Goal: Transaction & Acquisition: Obtain resource

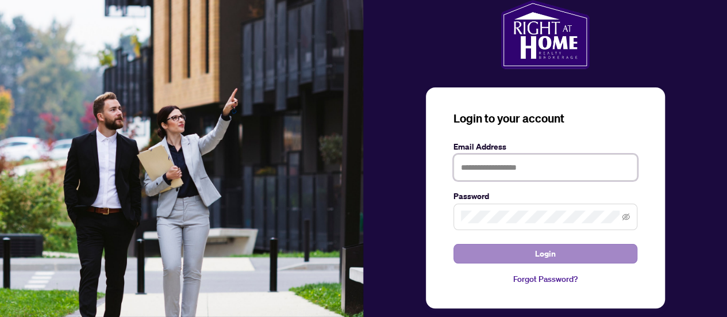
type input "**********"
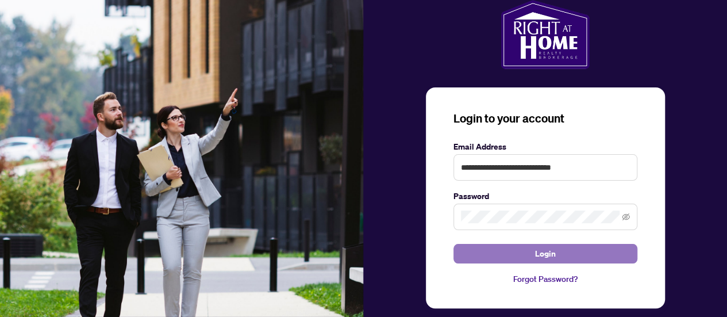
click at [490, 245] on button "Login" at bounding box center [545, 254] width 184 height 20
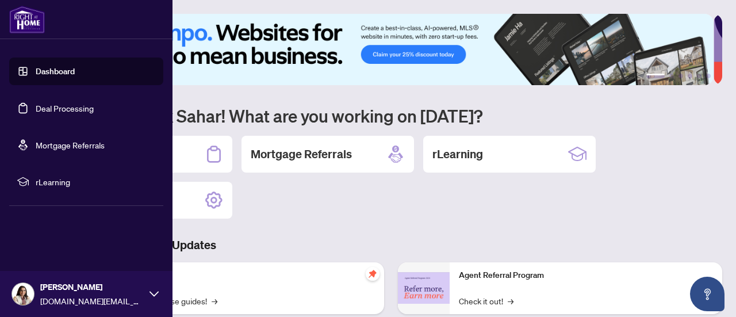
click at [70, 179] on span "rLearning" at bounding box center [96, 181] width 120 height 13
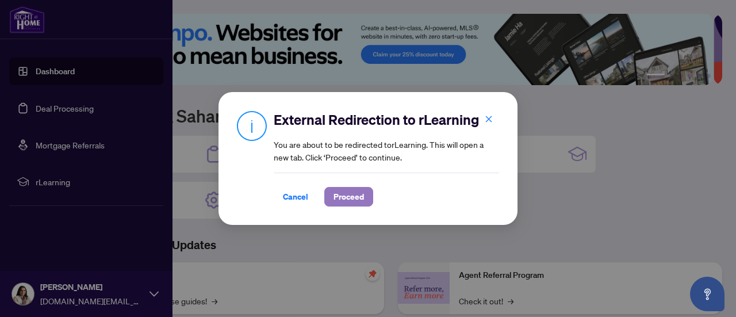
click at [349, 203] on span "Proceed" at bounding box center [348, 196] width 30 height 18
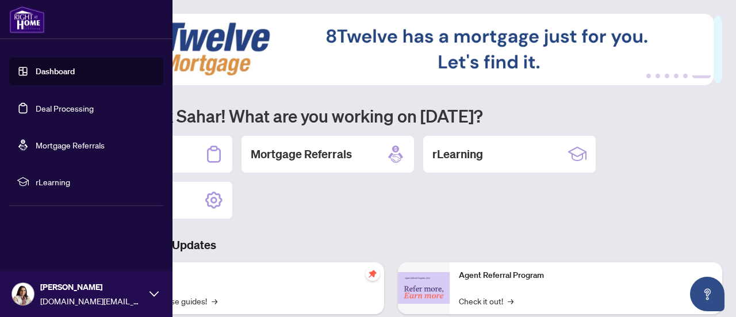
click at [36, 109] on link "Deal Processing" at bounding box center [65, 108] width 58 height 10
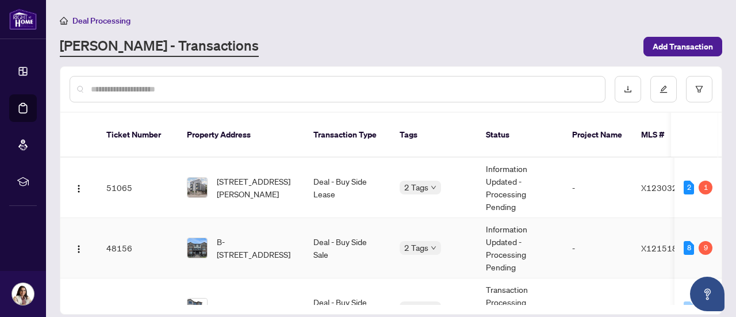
click at [353, 225] on td "Deal - Buy Side Sale" at bounding box center [347, 248] width 86 height 60
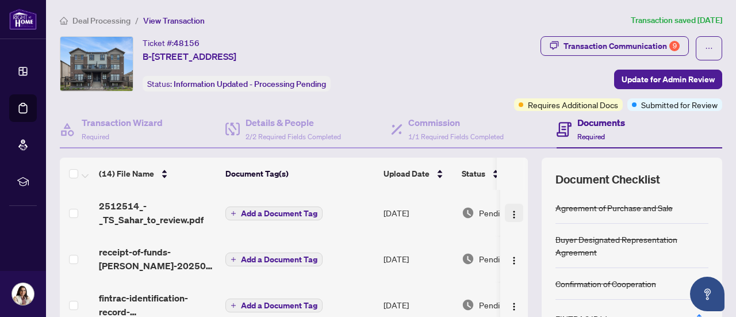
click at [509, 214] on img "button" at bounding box center [513, 214] width 9 height 9
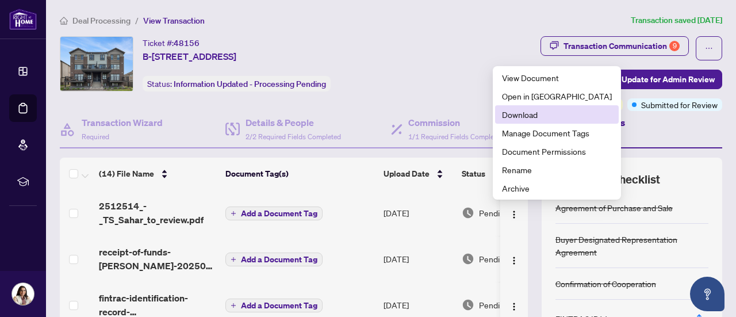
click at [524, 118] on span "Download" at bounding box center [557, 114] width 110 height 13
